Goal: Transaction & Acquisition: Purchase product/service

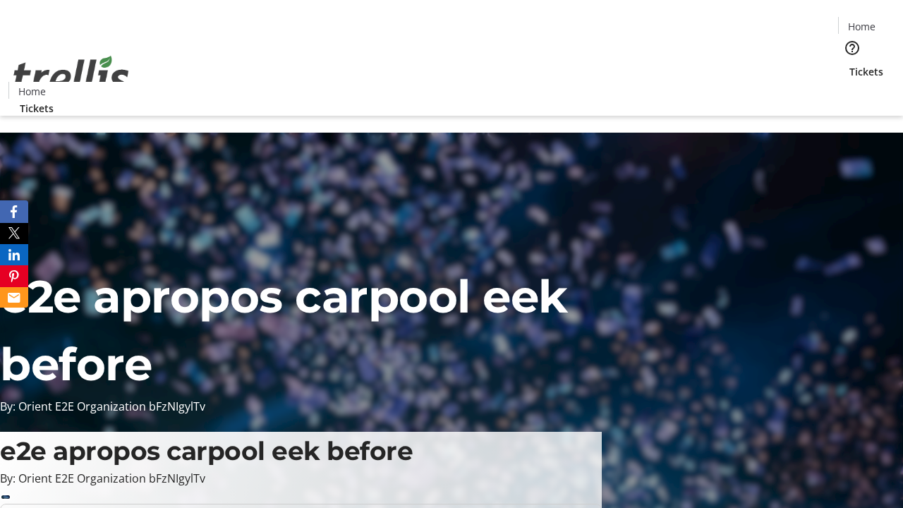
click at [849, 64] on span "Tickets" at bounding box center [866, 71] width 34 height 15
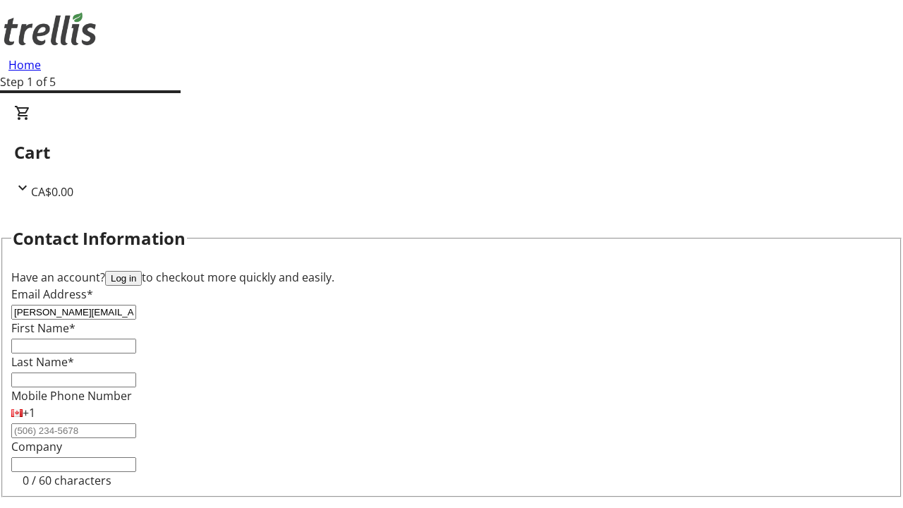
type input "[PERSON_NAME][EMAIL_ADDRESS][DOMAIN_NAME]"
type input "[PERSON_NAME]"
type input "Altenwerth"
